Goal: Check status: Check status

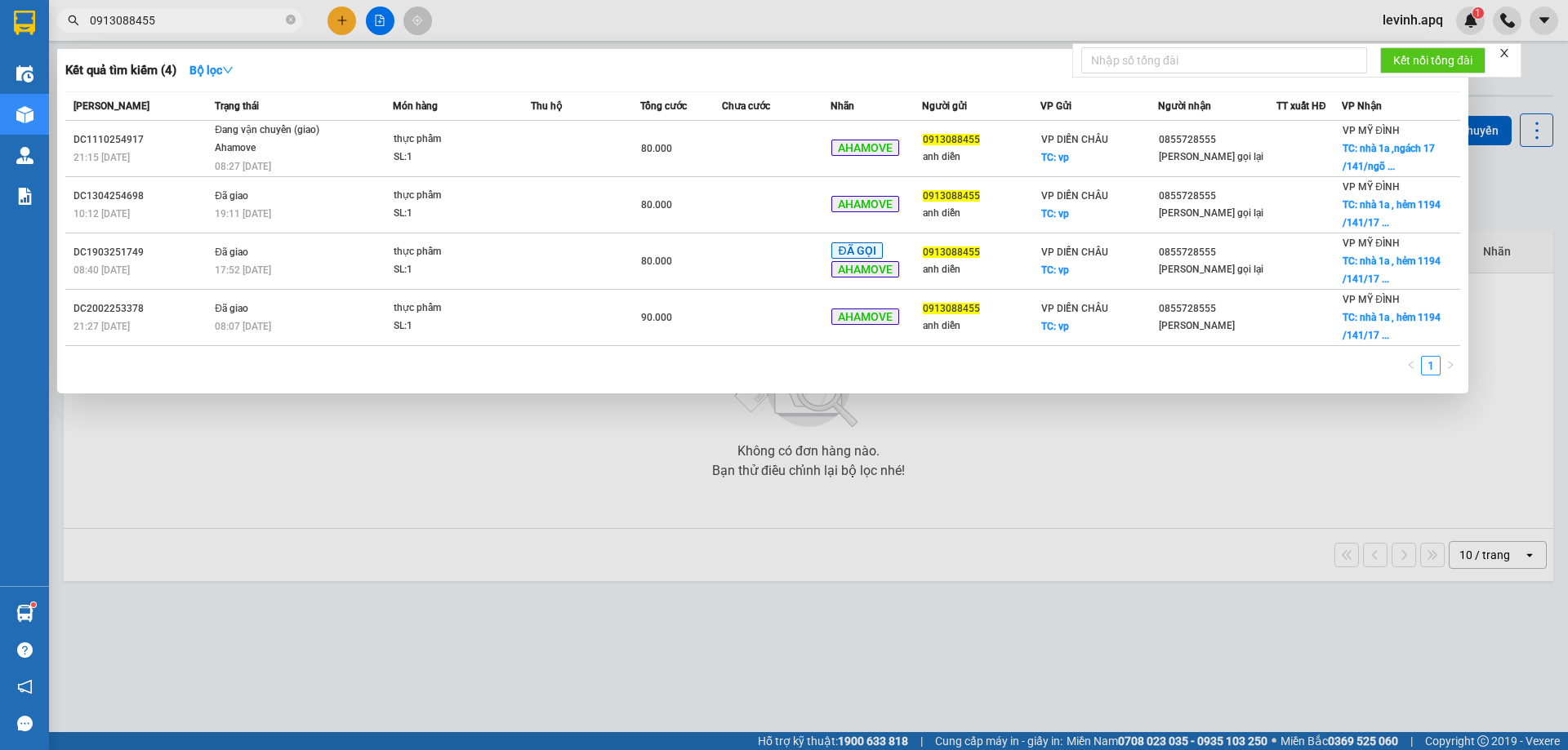
click at [211, 21] on input "0913088455" at bounding box center [186, 20] width 192 height 18
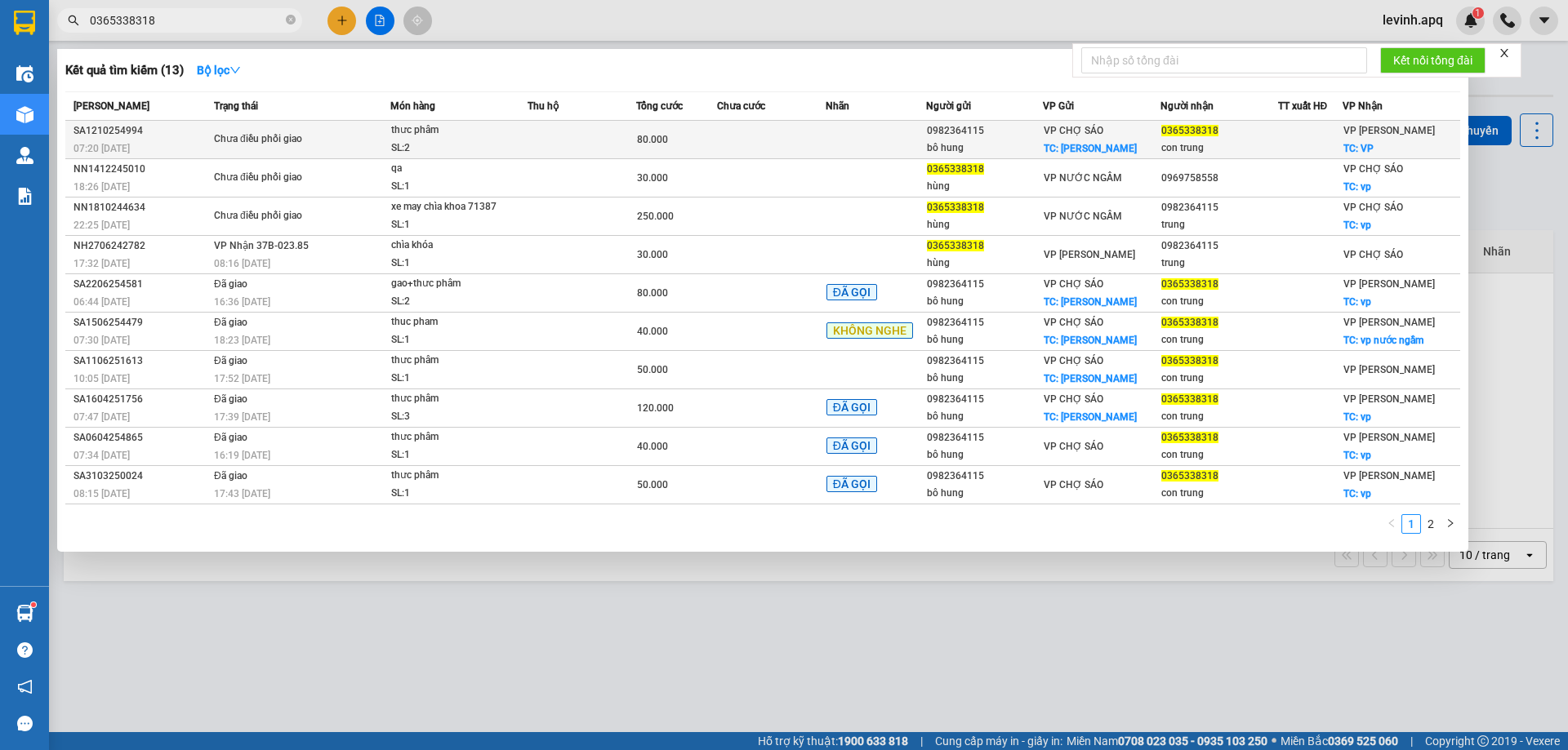
type input "0365338318"
click at [221, 142] on div "Chưa điều phối giao" at bounding box center [275, 139] width 122 height 18
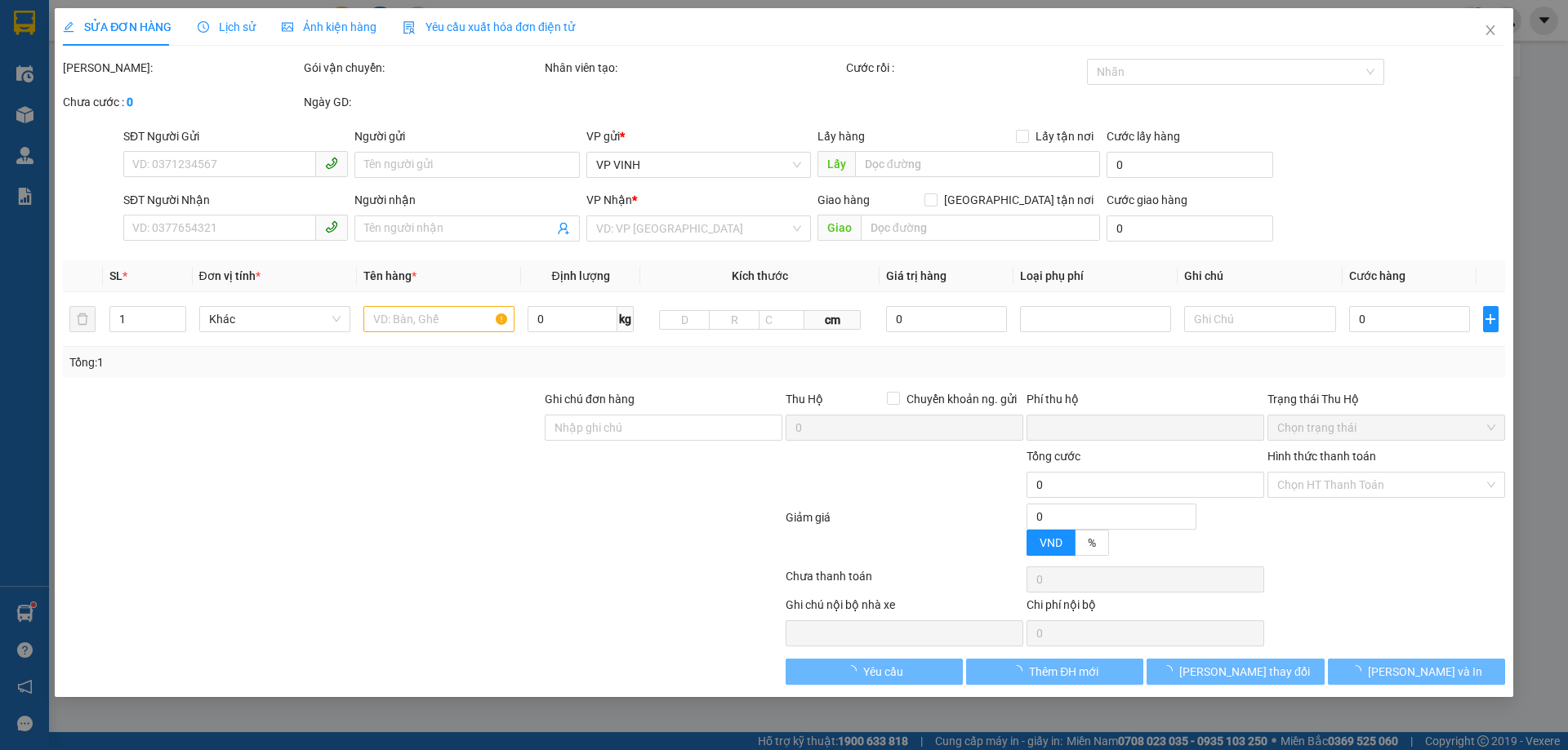
click at [198, 27] on icon "clock-circle" at bounding box center [203, 27] width 11 height 11
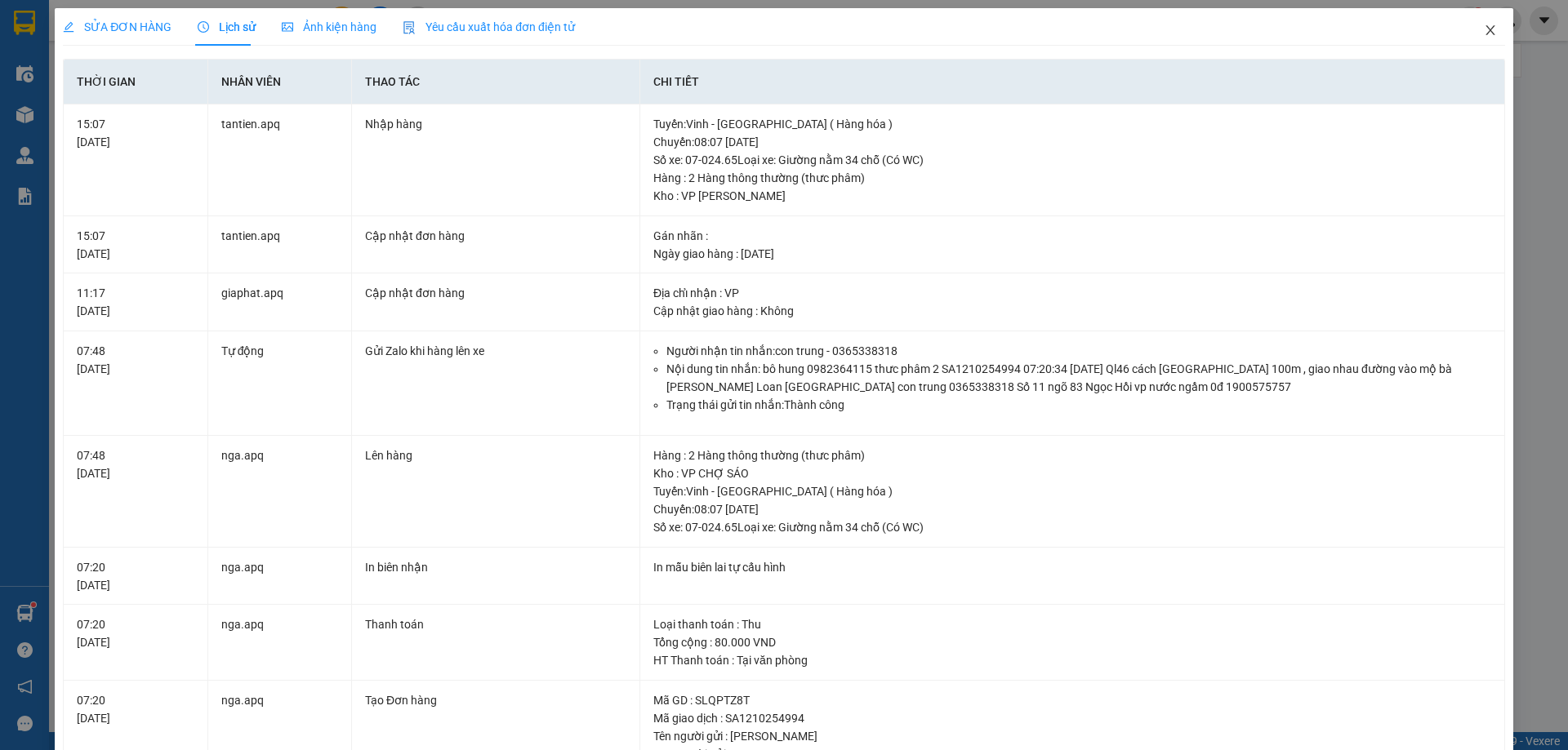
click at [1483, 35] on icon "close" at bounding box center [1489, 30] width 13 height 13
